Goal: Task Accomplishment & Management: Use online tool/utility

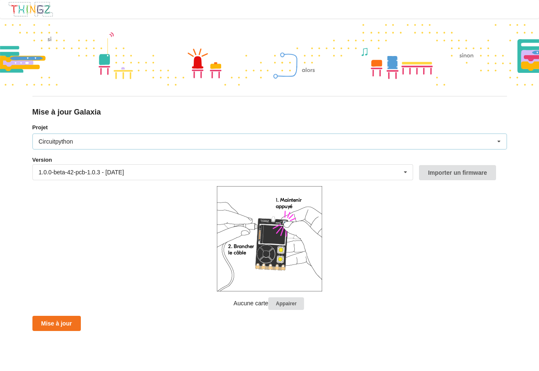
click at [498, 139] on icon at bounding box center [498, 142] width 13 height 16
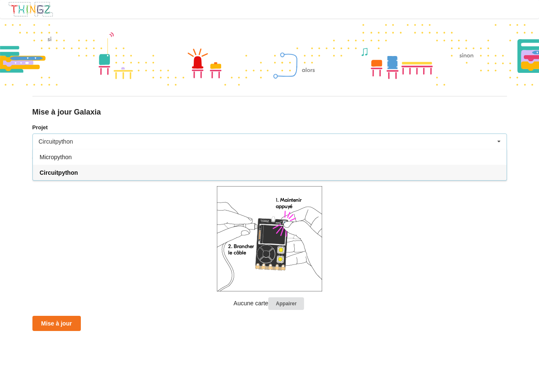
click at [64, 155] on span "Micropython" at bounding box center [56, 157] width 32 height 7
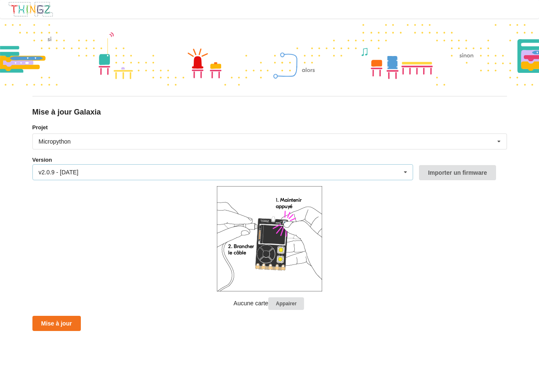
click at [405, 172] on icon at bounding box center [405, 173] width 13 height 16
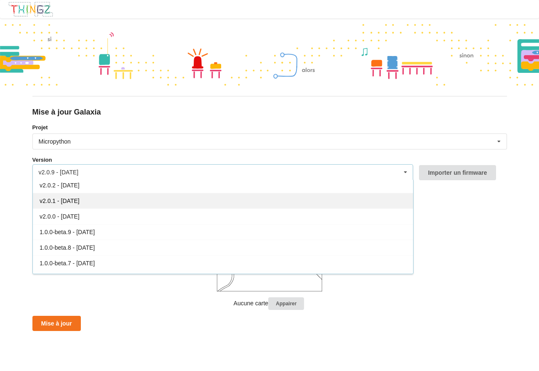
scroll to position [155, 0]
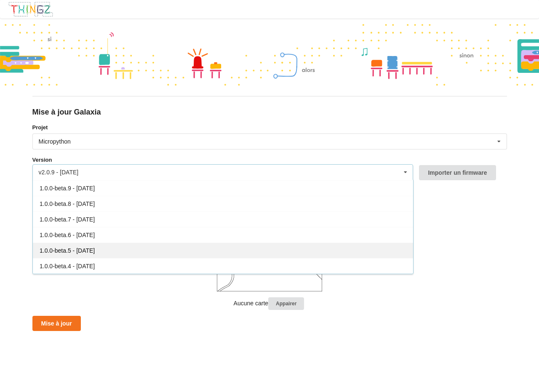
click at [95, 247] on span "1.0.0-beta.5 - 16/05/2023" at bounding box center [67, 250] width 55 height 7
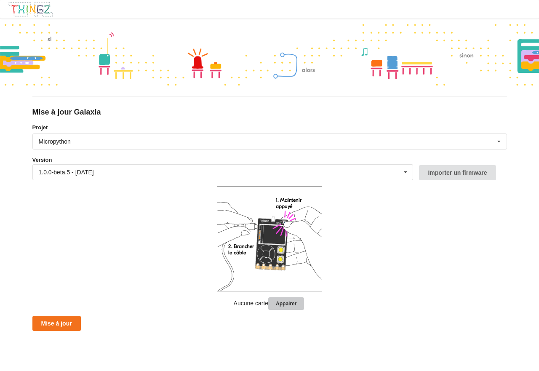
click at [286, 305] on button "Appairer" at bounding box center [286, 303] width 36 height 13
click at [280, 302] on button "Appairer" at bounding box center [286, 303] width 36 height 13
click at [64, 321] on button "Mise à jour" at bounding box center [56, 323] width 48 height 15
click at [290, 303] on button "Appairer" at bounding box center [286, 303] width 36 height 13
click at [287, 301] on button "Appairer" at bounding box center [286, 303] width 36 height 13
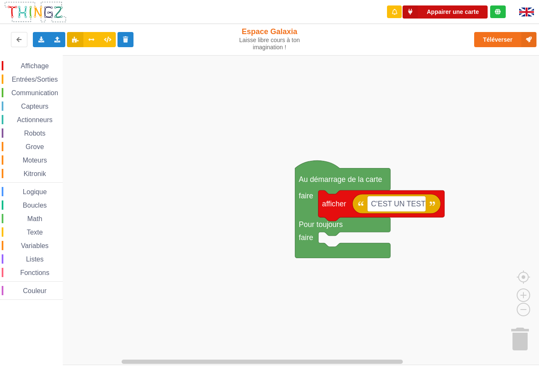
click at [431, 12] on button "Appairer une carte" at bounding box center [444, 11] width 85 height 13
click at [448, 17] on button "Appairer une carte" at bounding box center [444, 11] width 85 height 13
